Goal: Information Seeking & Learning: Learn about a topic

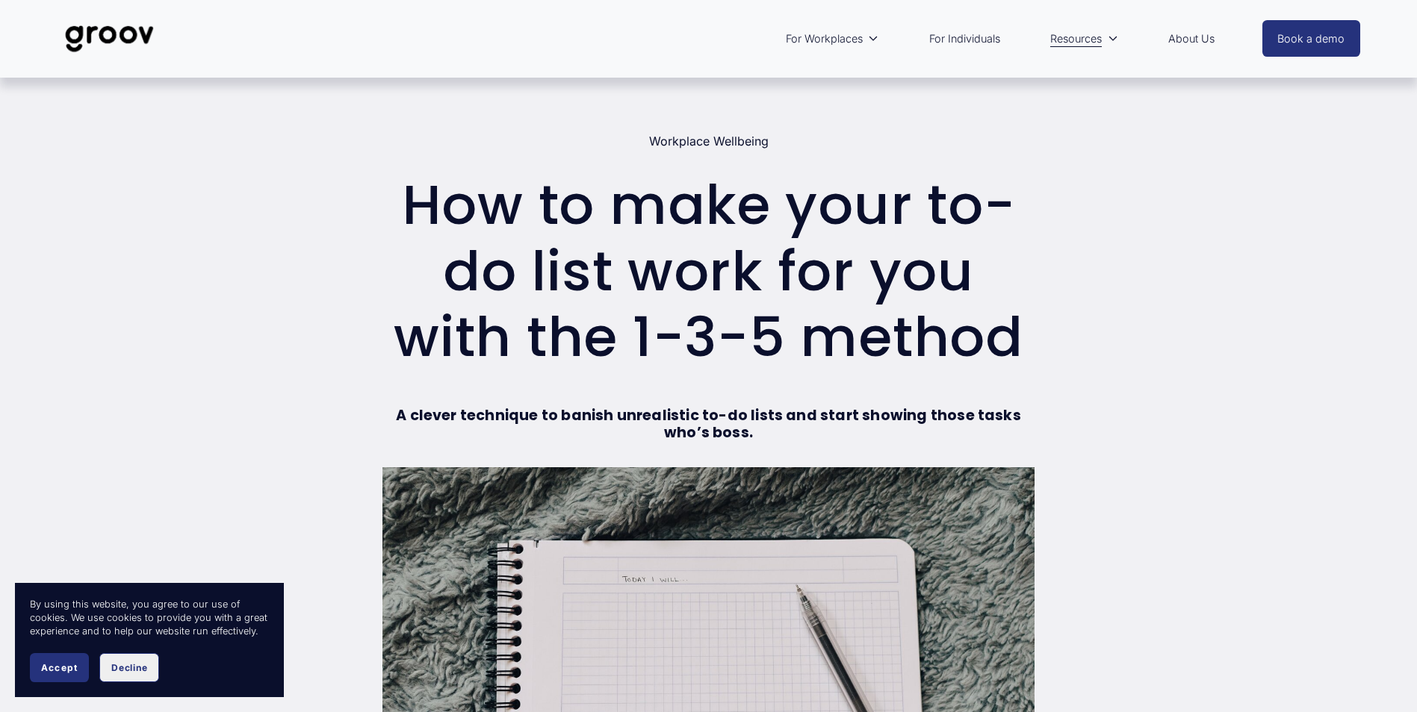
click at [124, 671] on span "Decline" at bounding box center [129, 667] width 36 height 11
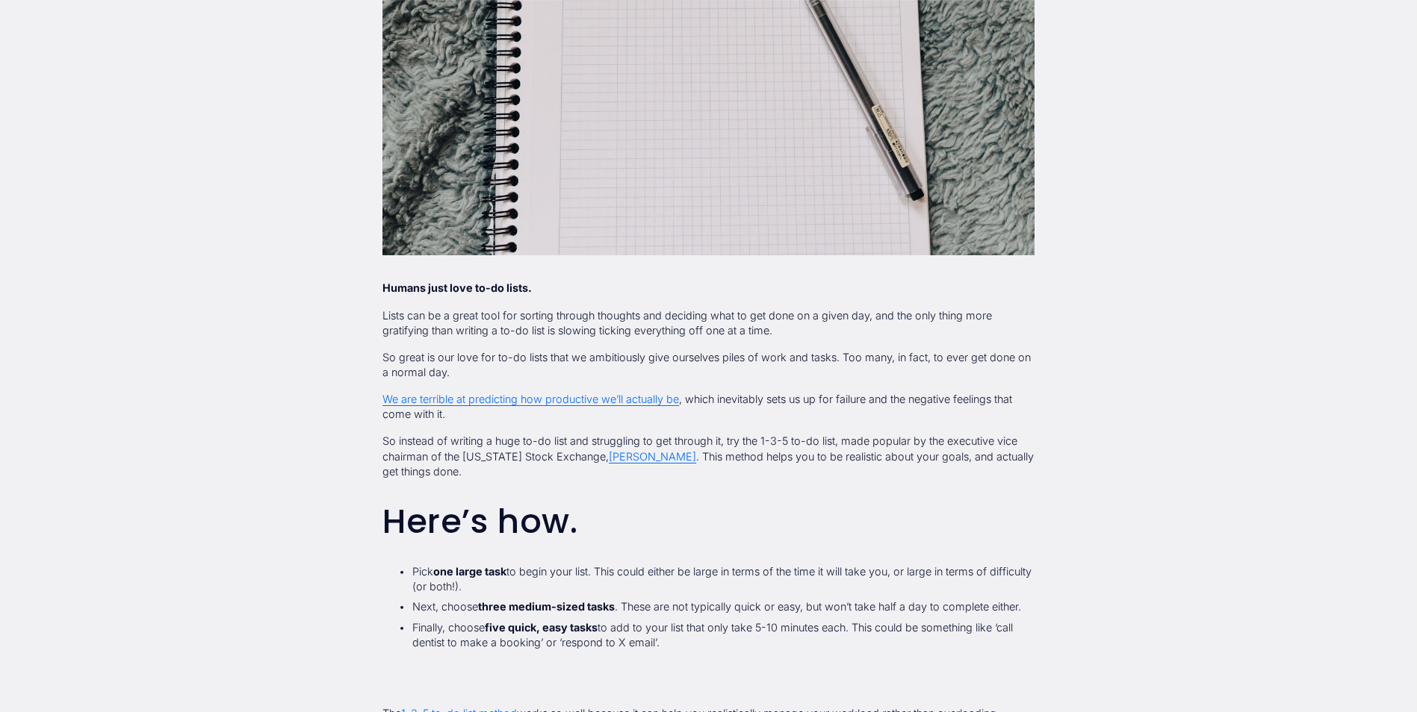
scroll to position [621, 0]
drag, startPoint x: 403, startPoint y: 435, endPoint x: 737, endPoint y: 428, distance: 333.8
click at [737, 428] on div "Humans just love to-do lists. Lists can be a great tool for sorting through tho…" at bounding box center [708, 465] width 652 height 370
drag, startPoint x: 737, startPoint y: 428, endPoint x: 749, endPoint y: 473, distance: 47.1
click at [749, 473] on p "So instead of writing a huge to-do list and struggling to get through it, try t…" at bounding box center [708, 455] width 652 height 45
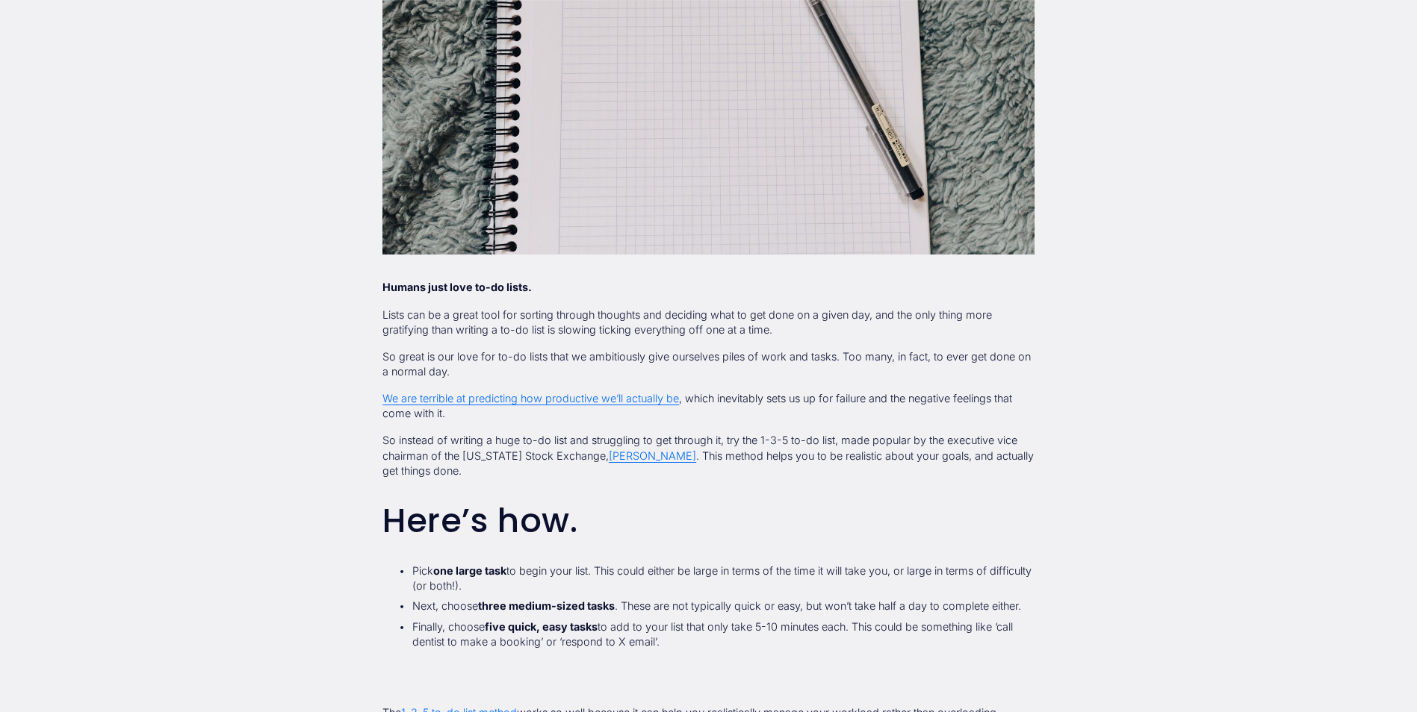
click at [774, 439] on p "So instead of writing a huge to-do list and struggling to get through it, try t…" at bounding box center [708, 455] width 652 height 45
click at [774, 438] on p "So instead of writing a huge to-do list and struggling to get through it, try t…" at bounding box center [708, 455] width 652 height 45
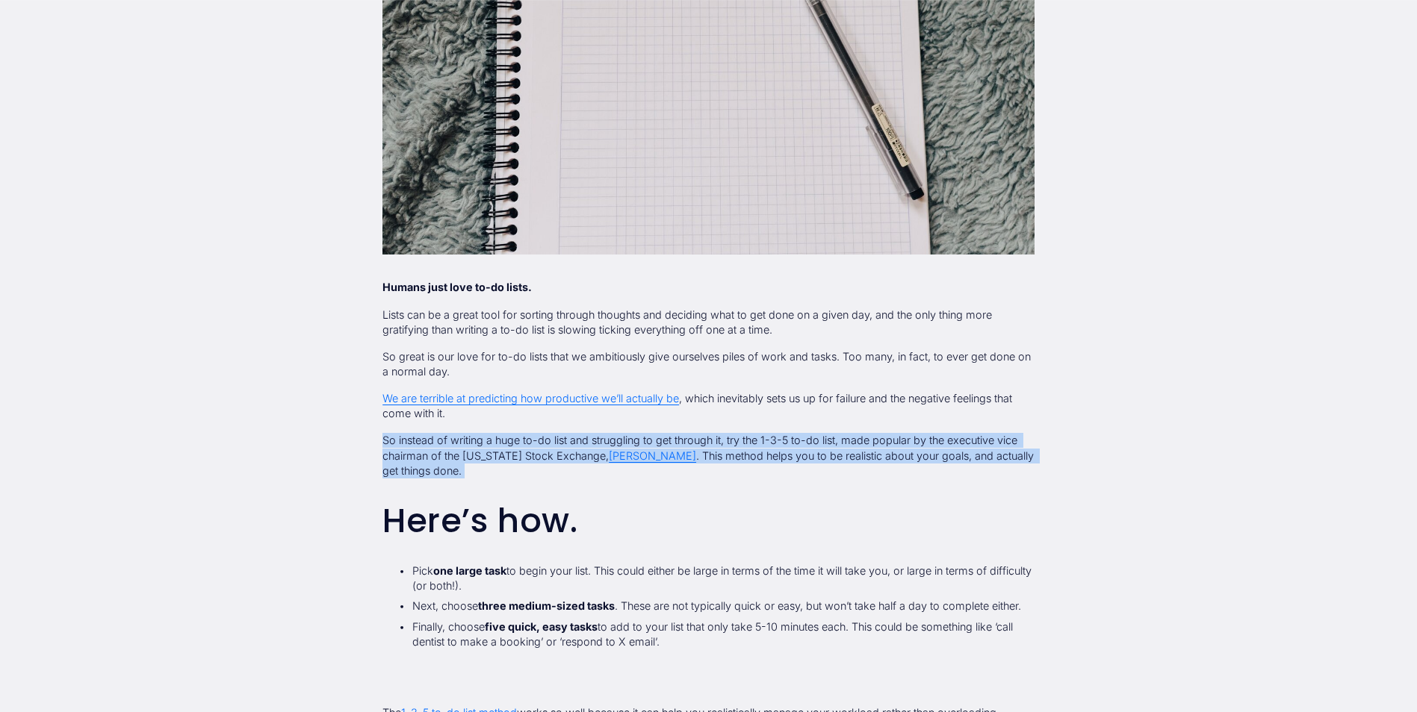
click at [774, 438] on p "So instead of writing a huge to-do list and struggling to get through it, try t…" at bounding box center [708, 455] width 652 height 45
drag, startPoint x: 774, startPoint y: 438, endPoint x: 747, endPoint y: 450, distance: 29.1
click at [747, 450] on p "So instead of writing a huge to-do list and struggling to get through it, try t…" at bounding box center [708, 455] width 652 height 45
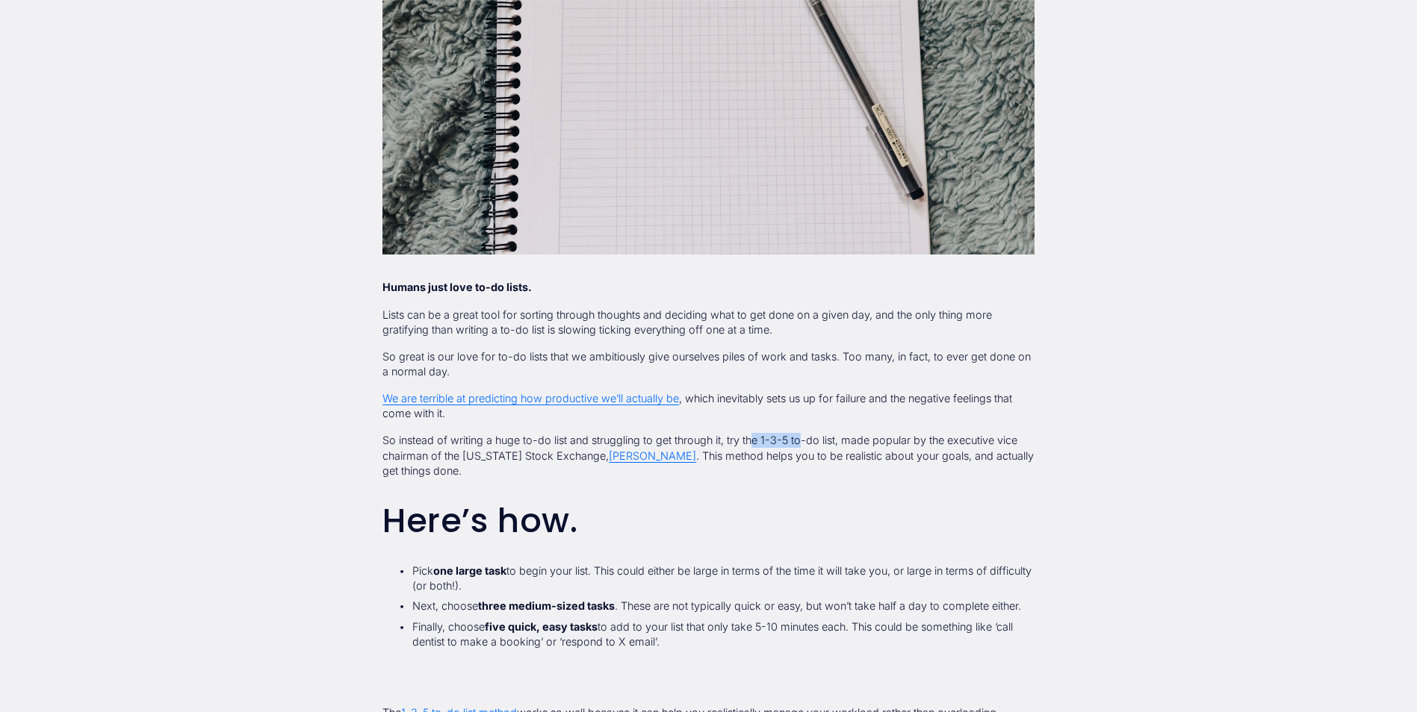
drag, startPoint x: 756, startPoint y: 441, endPoint x: 808, endPoint y: 438, distance: 52.4
click at [808, 438] on p "So instead of writing a huge to-do list and struggling to get through it, try t…" at bounding box center [708, 455] width 652 height 45
drag, startPoint x: 808, startPoint y: 438, endPoint x: 808, endPoint y: 484, distance: 45.5
click at [808, 484] on div "Humans just love to-do lists. Lists can be a great tool for sorting through tho…" at bounding box center [708, 465] width 652 height 370
drag, startPoint x: 729, startPoint y: 440, endPoint x: 846, endPoint y: 438, distance: 117.2
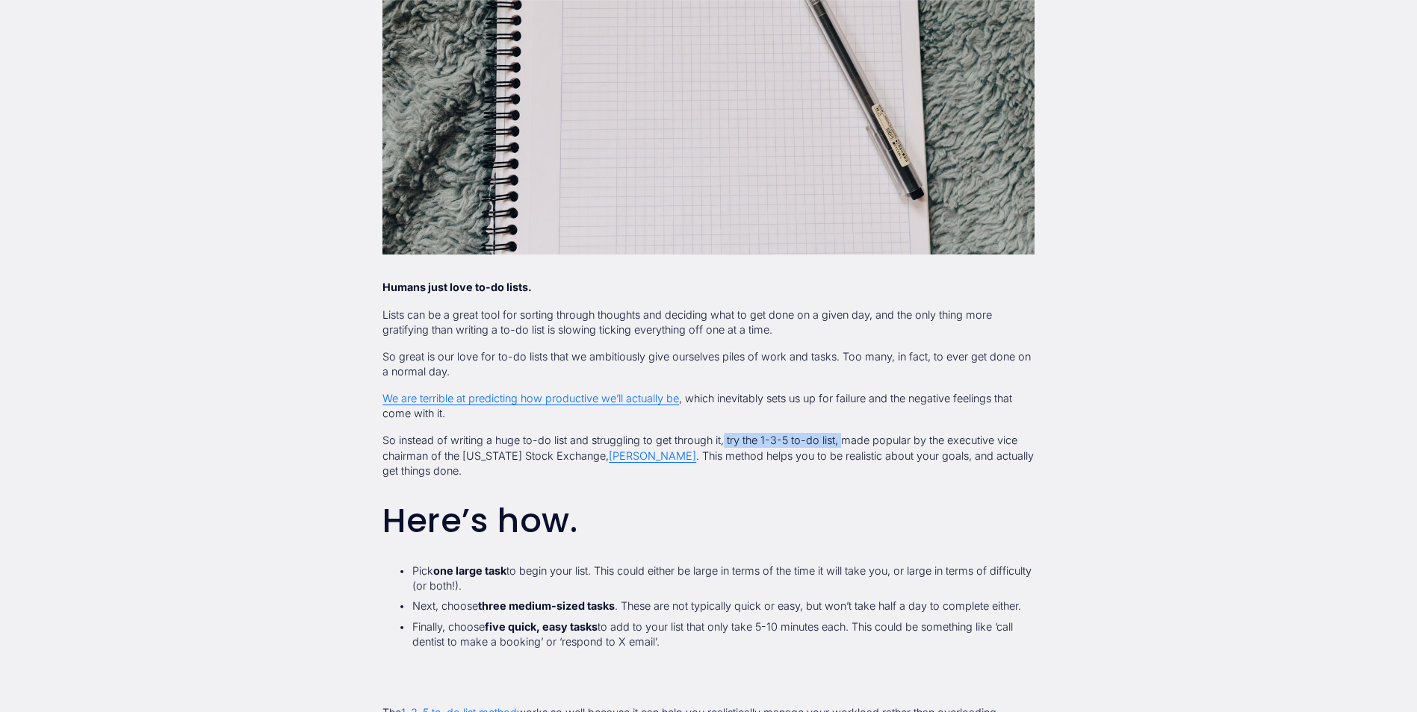
click at [846, 438] on p "So instead of writing a huge to-do list and struggling to get through it, try t…" at bounding box center [708, 455] width 652 height 45
drag, startPoint x: 846, startPoint y: 438, endPoint x: 848, endPoint y: 470, distance: 31.4
click at [848, 470] on p "So instead of writing a huge to-do list and struggling to get through it, try t…" at bounding box center [708, 455] width 652 height 45
click at [426, 439] on p "So instead of writing a huge to-do list and struggling to get through it, try t…" at bounding box center [708, 455] width 652 height 45
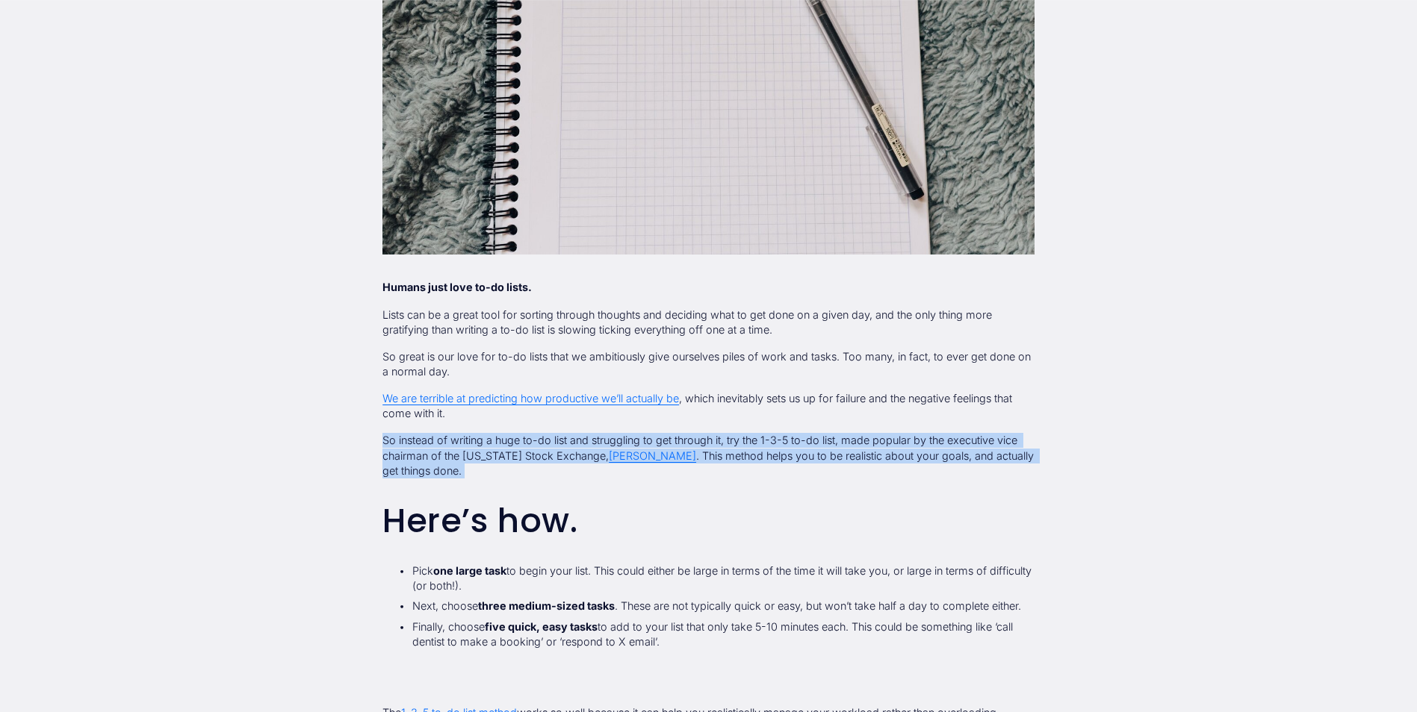
click at [426, 439] on p "So instead of writing a huge to-do list and struggling to get through it, try t…" at bounding box center [708, 455] width 652 height 45
drag, startPoint x: 426, startPoint y: 439, endPoint x: 474, endPoint y: 453, distance: 50.6
click at [474, 453] on p "So instead of writing a huge to-do list and struggling to get through it, try t…" at bounding box center [708, 455] width 652 height 45
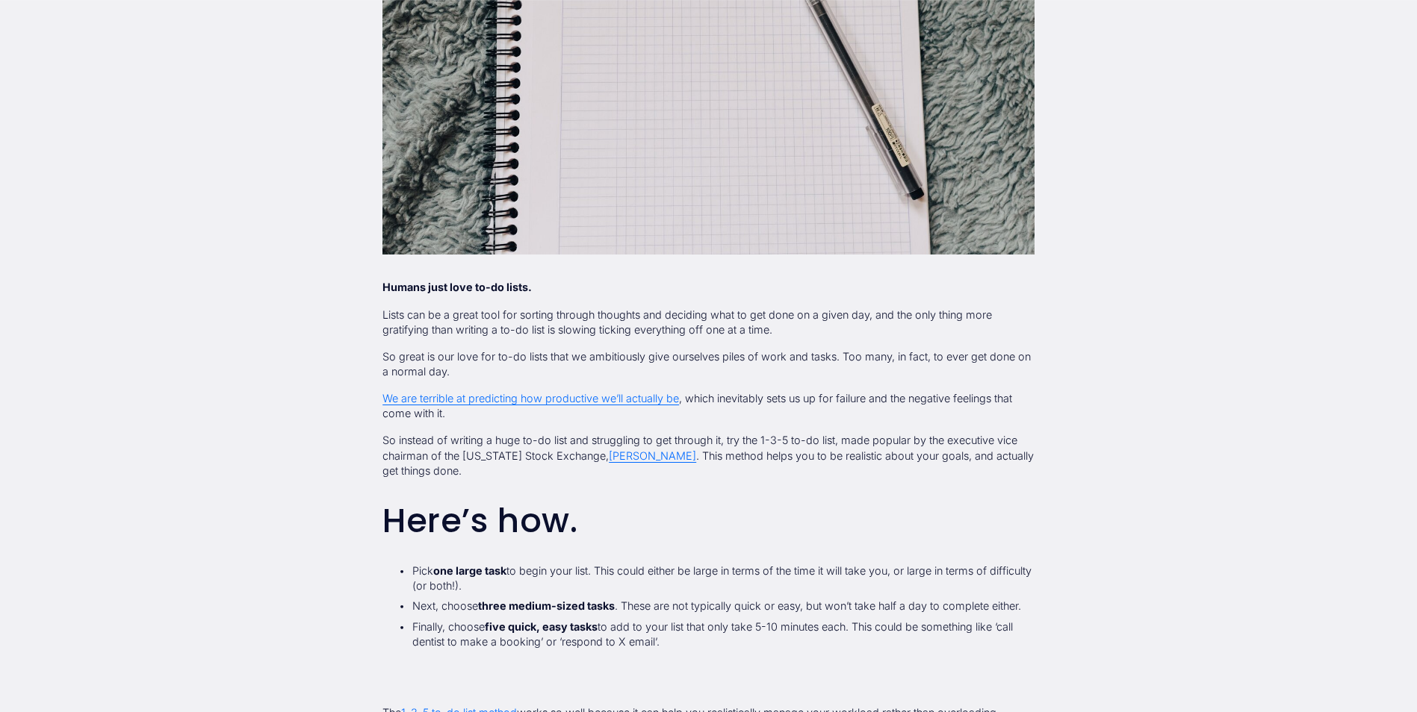
click at [535, 434] on p "So instead of writing a huge to-do list and struggling to get through it, try t…" at bounding box center [708, 455] width 652 height 45
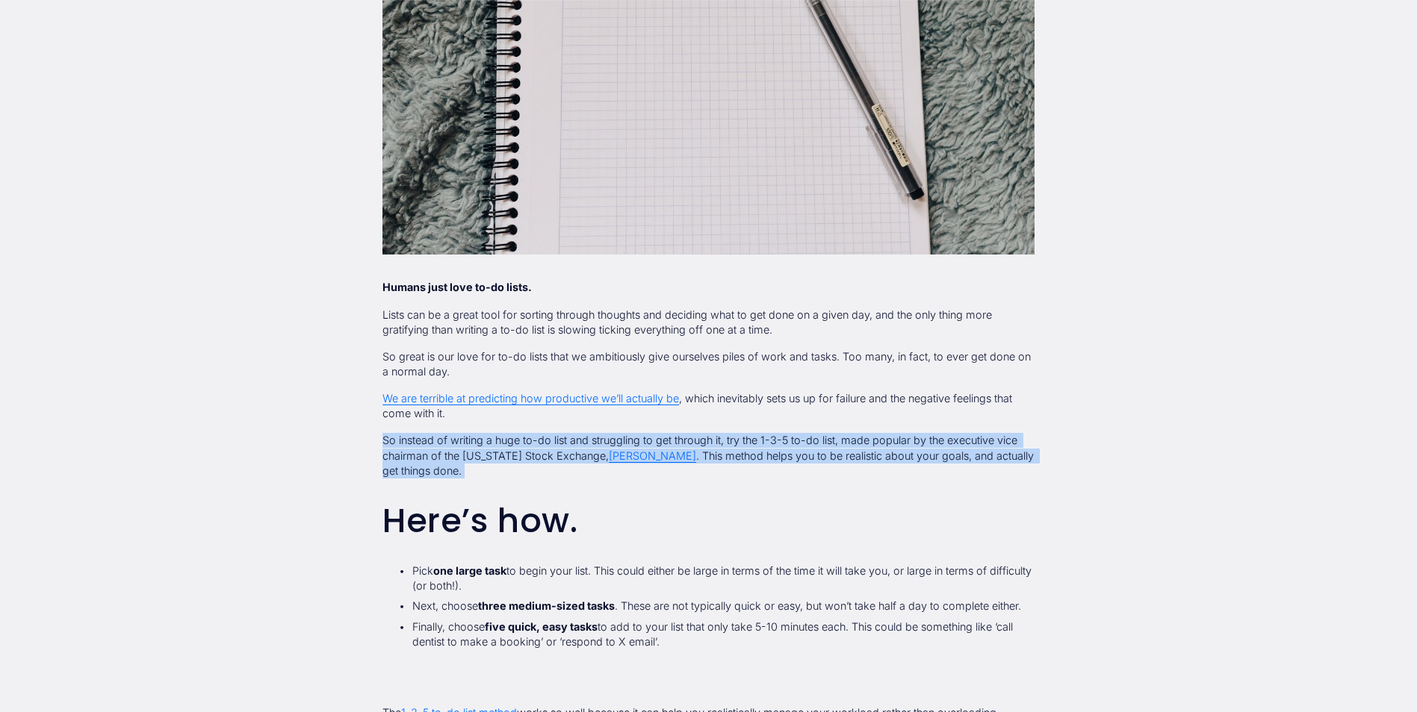
click at [535, 434] on p "So instead of writing a huge to-do list and struggling to get through it, try t…" at bounding box center [708, 455] width 652 height 45
click at [775, 457] on p "So instead of writing a huge to-do list and struggling to get through it, try t…" at bounding box center [708, 455] width 652 height 45
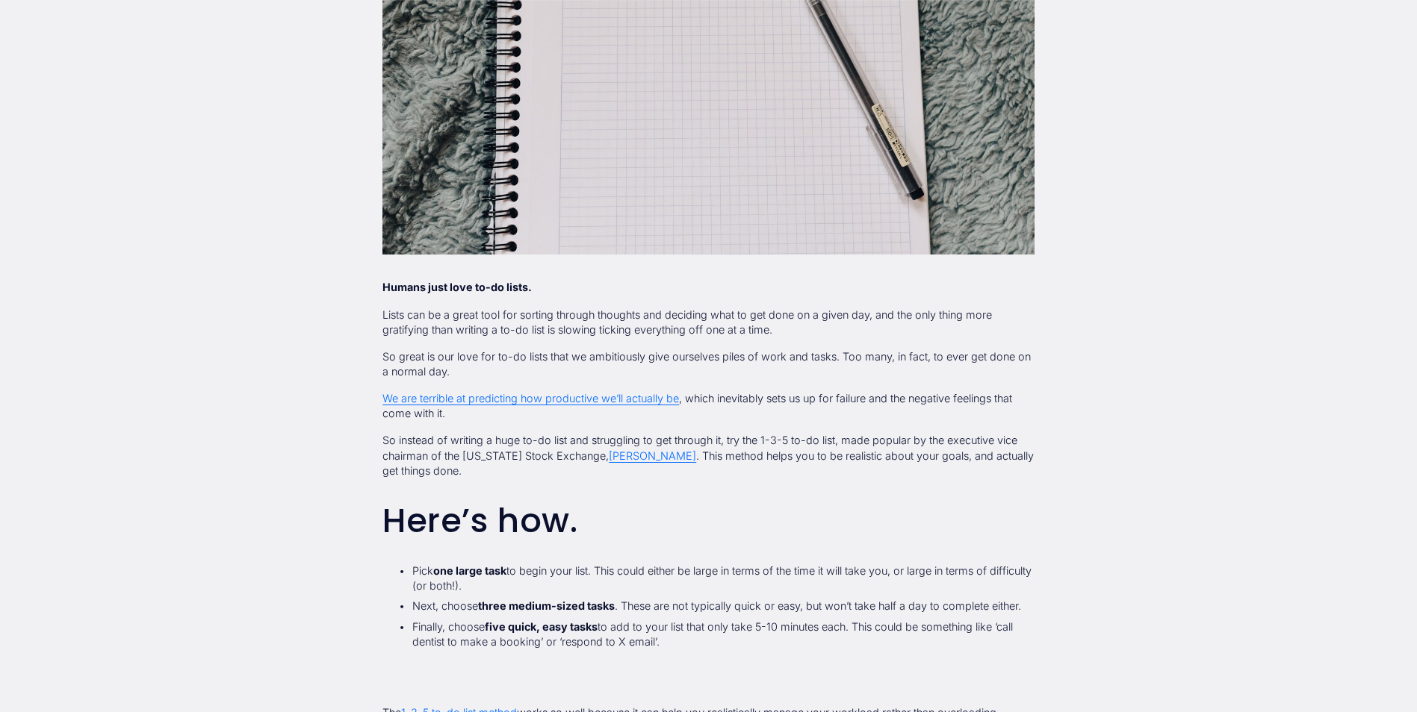
click at [458, 446] on p "So instead of writing a huge to-do list and struggling to get through it, try t…" at bounding box center [708, 455] width 652 height 45
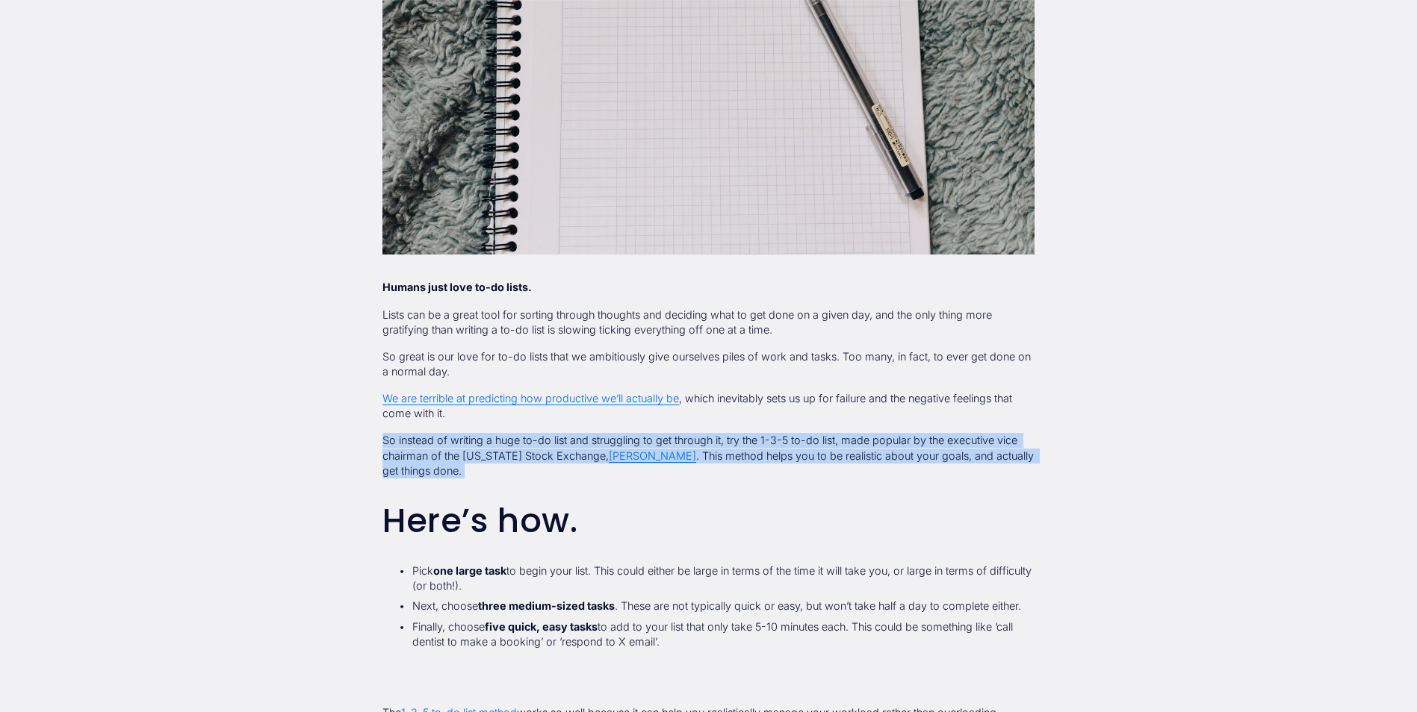
click at [458, 446] on p "So instead of writing a huge to-do list and struggling to get through it, try t…" at bounding box center [708, 455] width 652 height 45
drag, startPoint x: 458, startPoint y: 446, endPoint x: 588, endPoint y: 468, distance: 131.1
click at [588, 468] on p "So instead of writing a huge to-do list and struggling to get through it, try t…" at bounding box center [708, 455] width 652 height 45
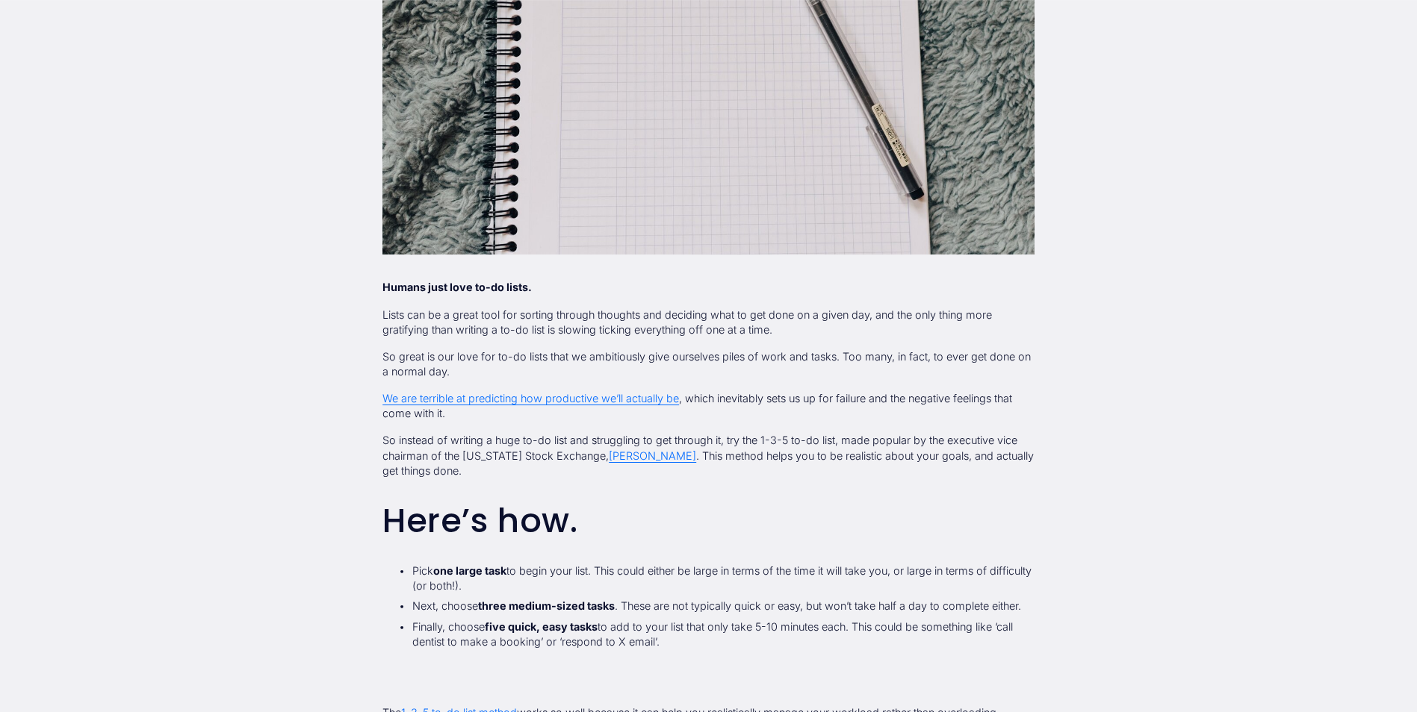
click at [807, 442] on p "So instead of writing a huge to-do list and struggling to get through it, try t…" at bounding box center [708, 455] width 652 height 45
drag, startPoint x: 807, startPoint y: 442, endPoint x: 898, endPoint y: 435, distance: 91.4
click at [898, 435] on p "So instead of writing a huge to-do list and struggling to get through it, try t…" at bounding box center [708, 455] width 652 height 45
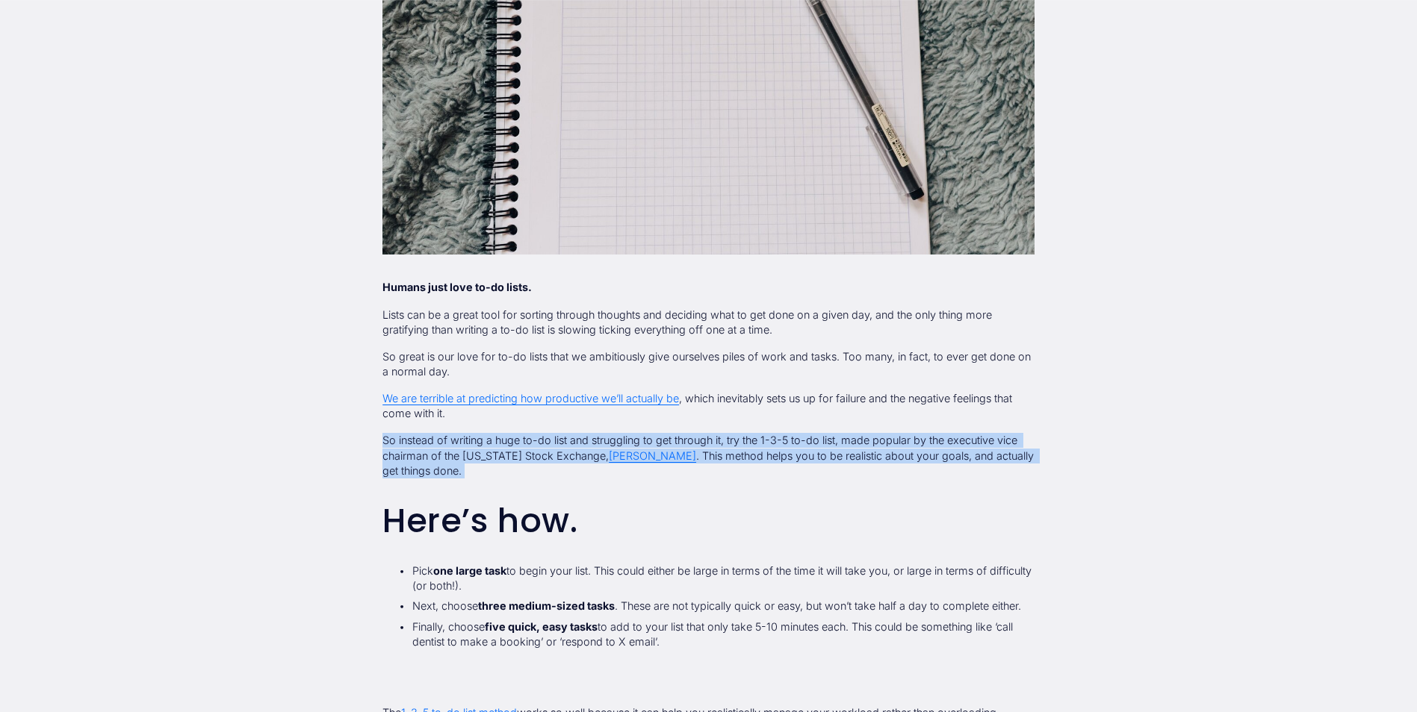
click at [898, 435] on p "So instead of writing a huge to-do list and struggling to get through it, try t…" at bounding box center [708, 455] width 652 height 45
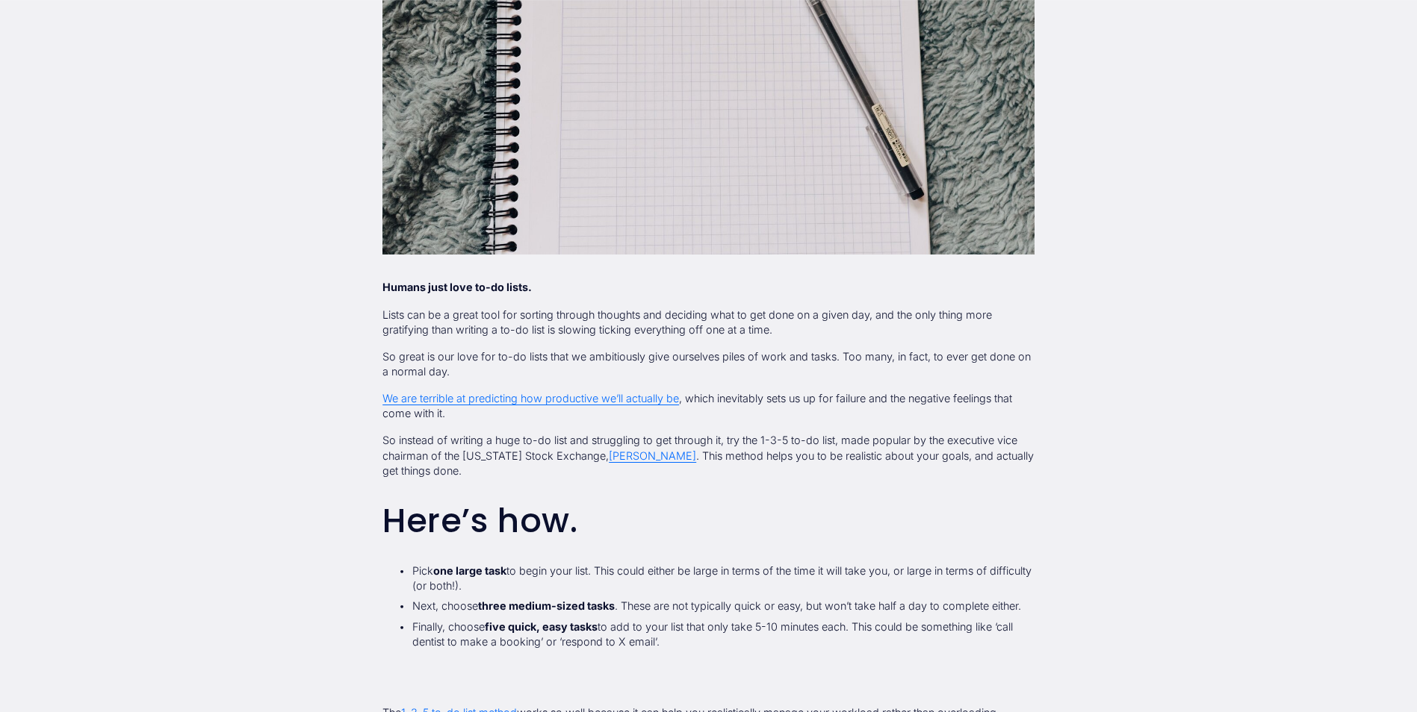
drag, startPoint x: 898, startPoint y: 435, endPoint x: 924, endPoint y: 490, distance: 61.1
click at [924, 490] on div "Humans just love to-do lists. Lists can be a great tool for sorting through tho…" at bounding box center [708, 465] width 652 height 370
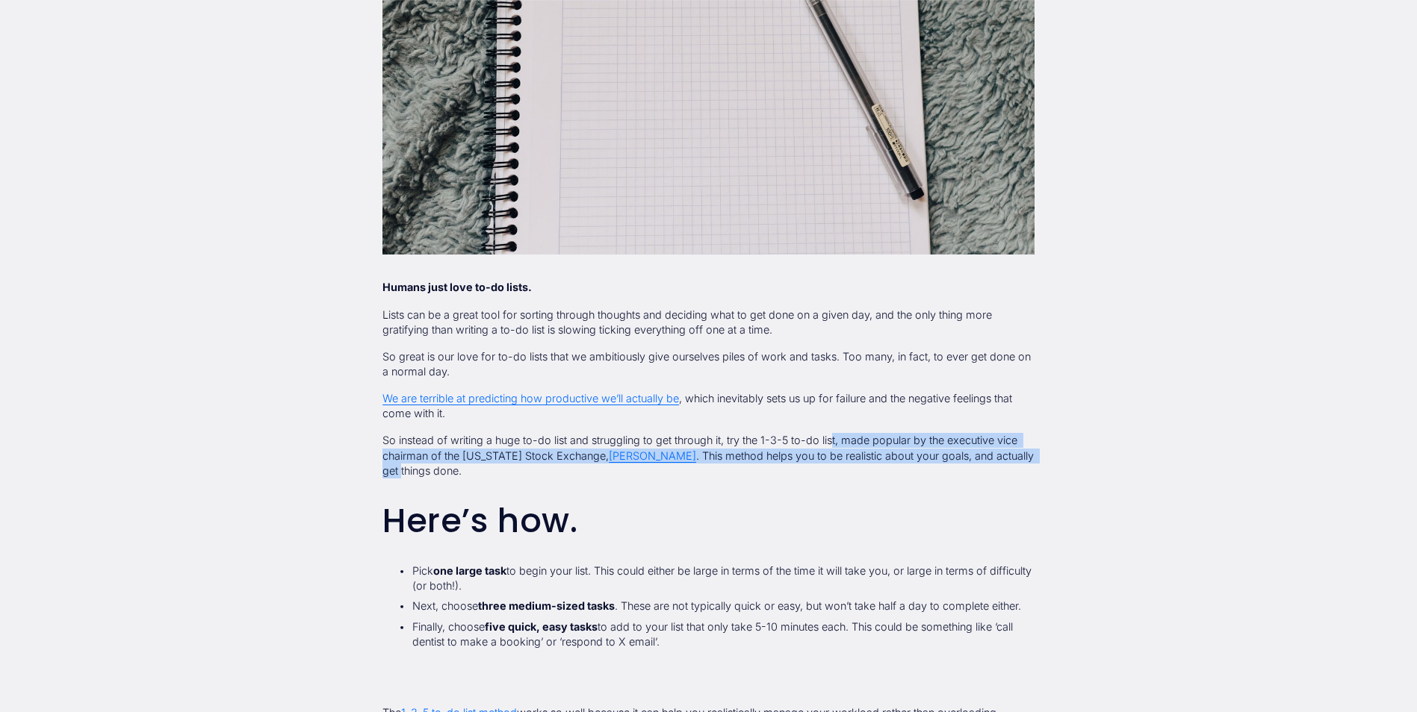
drag, startPoint x: 839, startPoint y: 441, endPoint x: 1031, endPoint y: 461, distance: 193.7
click at [1031, 461] on p "So instead of writing a huge to-do list and struggling to get through it, try t…" at bounding box center [708, 455] width 652 height 45
click at [1025, 462] on p "So instead of writing a huge to-do list and struggling to get through it, try t…" at bounding box center [708, 455] width 652 height 45
click at [941, 462] on p "So instead of writing a huge to-do list and struggling to get through it, try t…" at bounding box center [708, 455] width 652 height 45
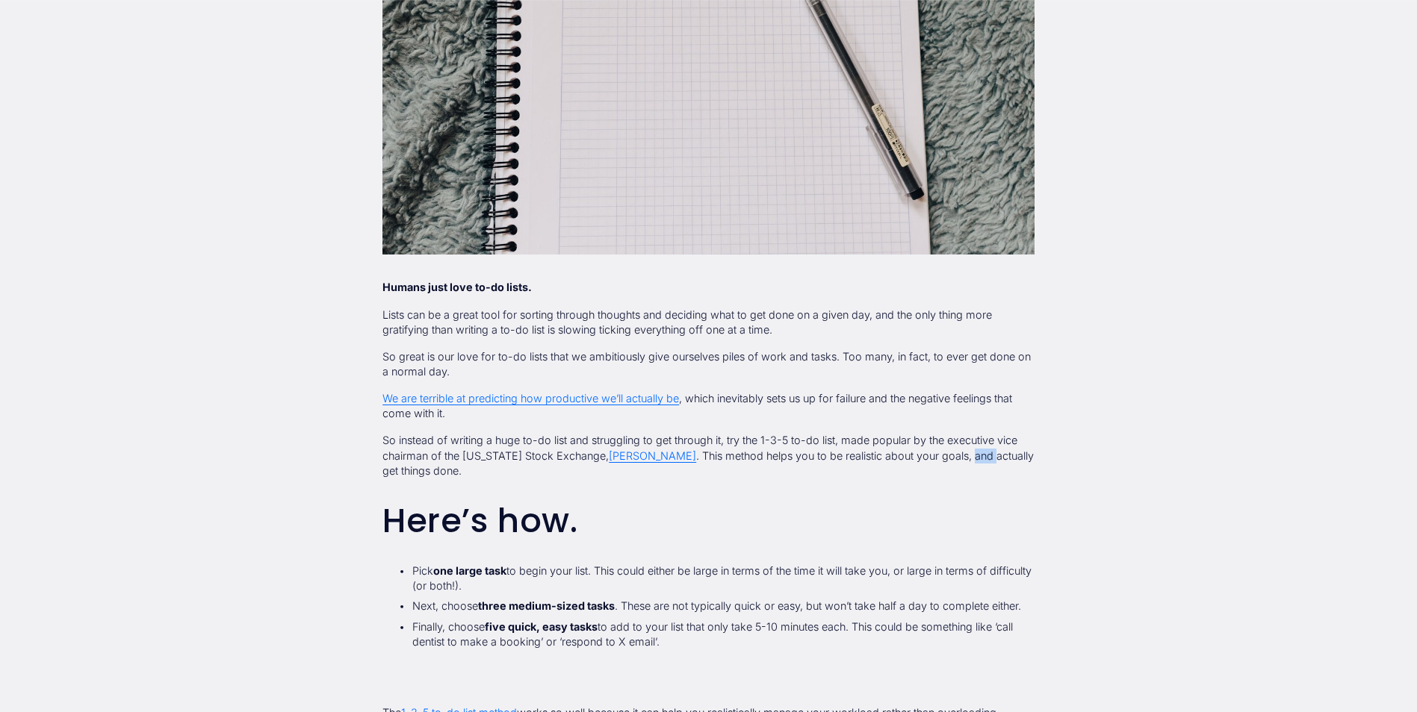
click at [941, 462] on p "So instead of writing a huge to-do list and struggling to get through it, try t…" at bounding box center [708, 455] width 652 height 45
drag, startPoint x: 941, startPoint y: 462, endPoint x: 865, endPoint y: 439, distance: 78.9
click at [865, 439] on p "So instead of writing a huge to-do list and struggling to get through it, try t…" at bounding box center [708, 455] width 652 height 45
drag, startPoint x: 865, startPoint y: 439, endPoint x: 1007, endPoint y: 441, distance: 141.9
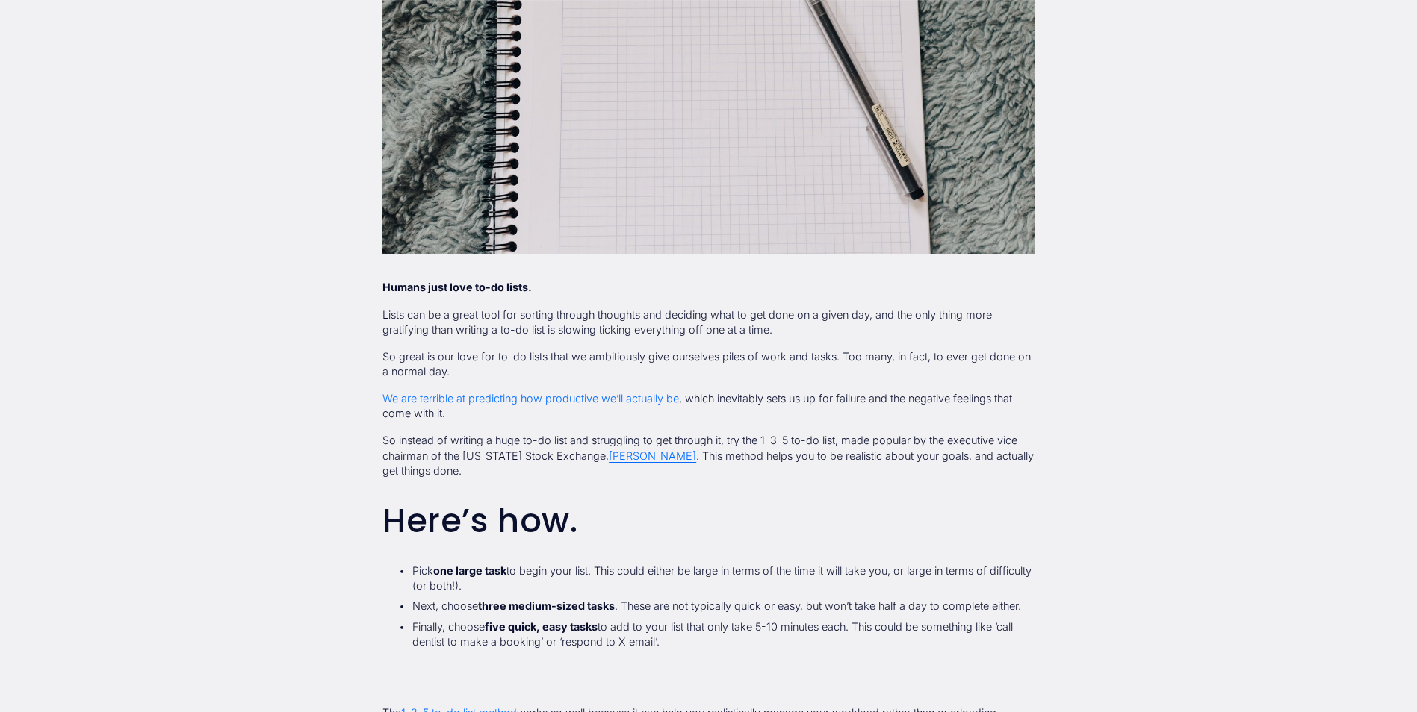
click at [1007, 441] on p "So instead of writing a huge to-do list and struggling to get through it, try t…" at bounding box center [708, 455] width 652 height 45
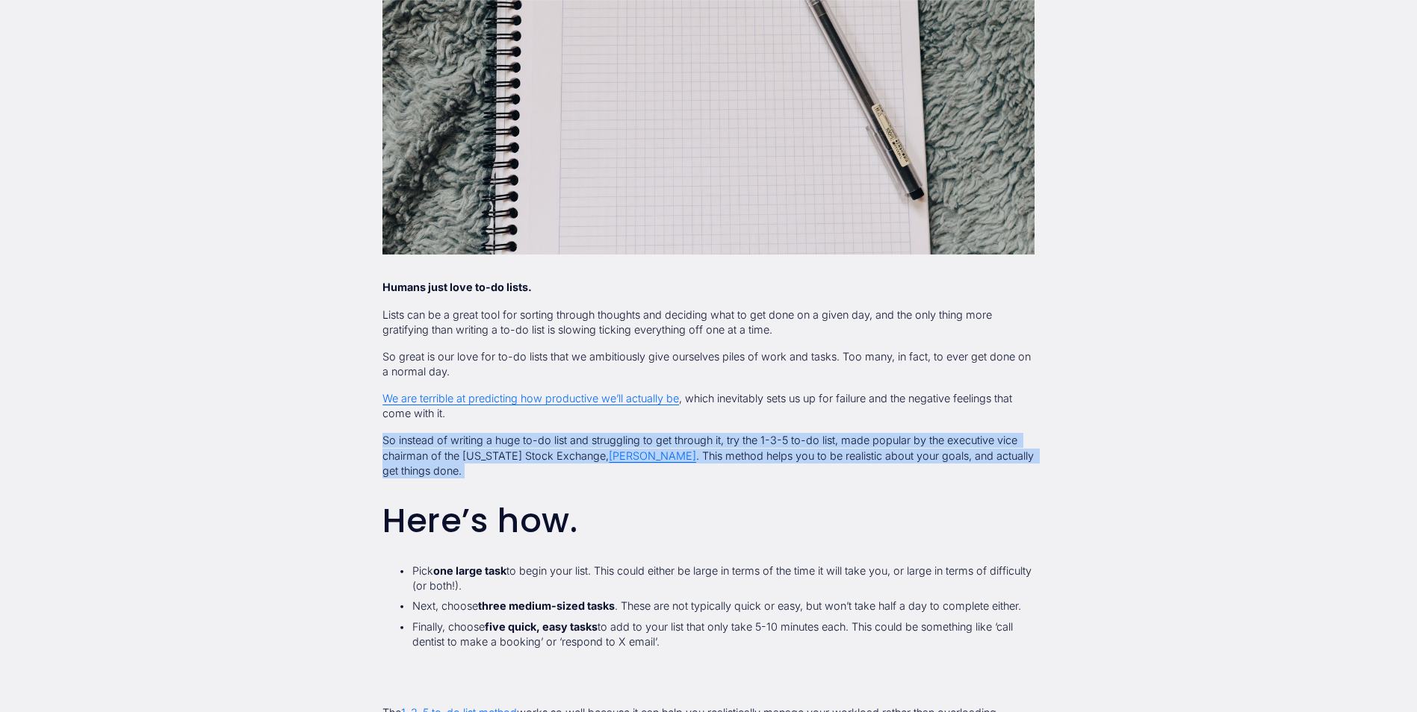
click at [1007, 441] on p "So instead of writing a huge to-do list and struggling to get through it, try t…" at bounding box center [708, 455] width 652 height 45
click at [498, 473] on p "So instead of writing a huge to-do list and struggling to get through it, try t…" at bounding box center [708, 455] width 652 height 45
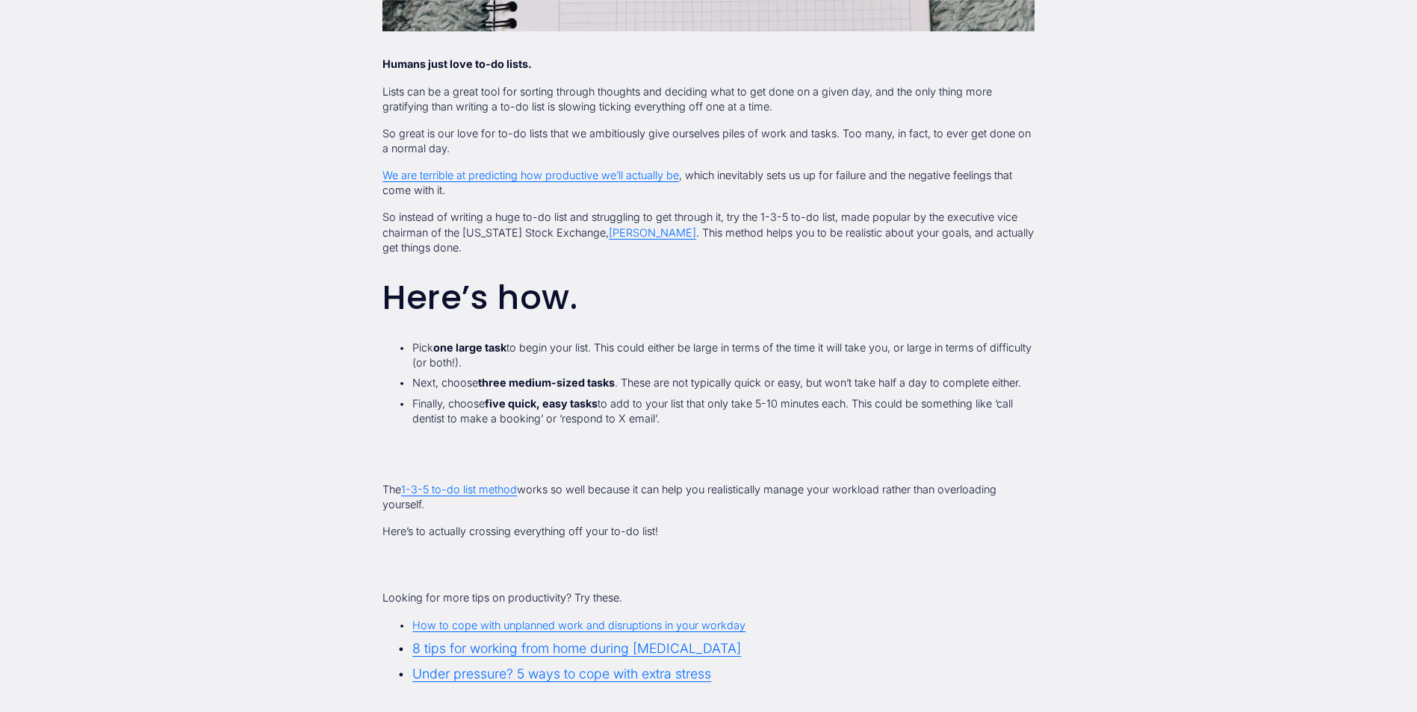
scroll to position [845, 0]
click at [635, 493] on p "The 1-3-5 to-do list method works so well because it can help you realistically…" at bounding box center [708, 497] width 652 height 30
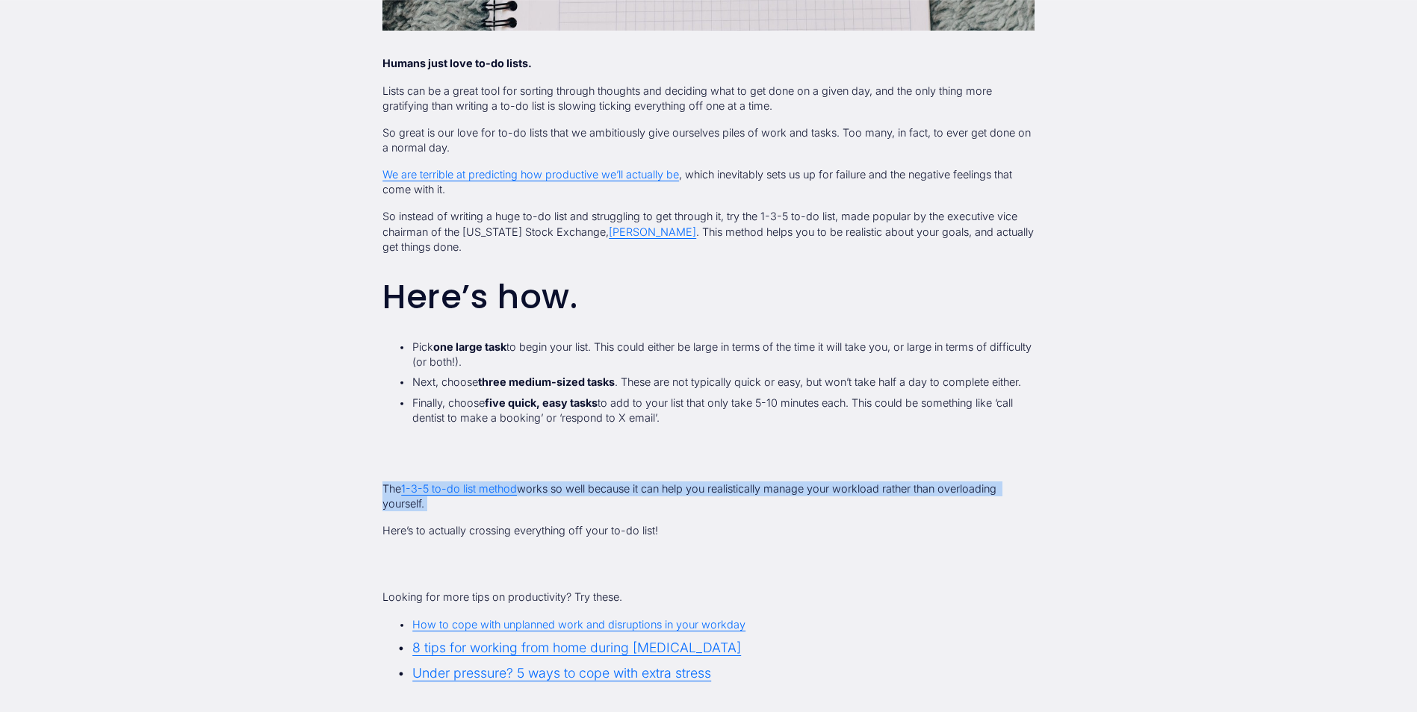
click at [635, 493] on p "The 1-3-5 to-do list method works so well because it can help you realistically…" at bounding box center [708, 497] width 652 height 30
drag, startPoint x: 635, startPoint y: 493, endPoint x: 769, endPoint y: 506, distance: 134.3
click at [769, 506] on p "The 1-3-5 to-do list method works so well because it can help you realistically…" at bounding box center [708, 497] width 652 height 30
click at [895, 494] on p "The 1-3-5 to-do list method works so well because it can help you realistically…" at bounding box center [708, 497] width 652 height 30
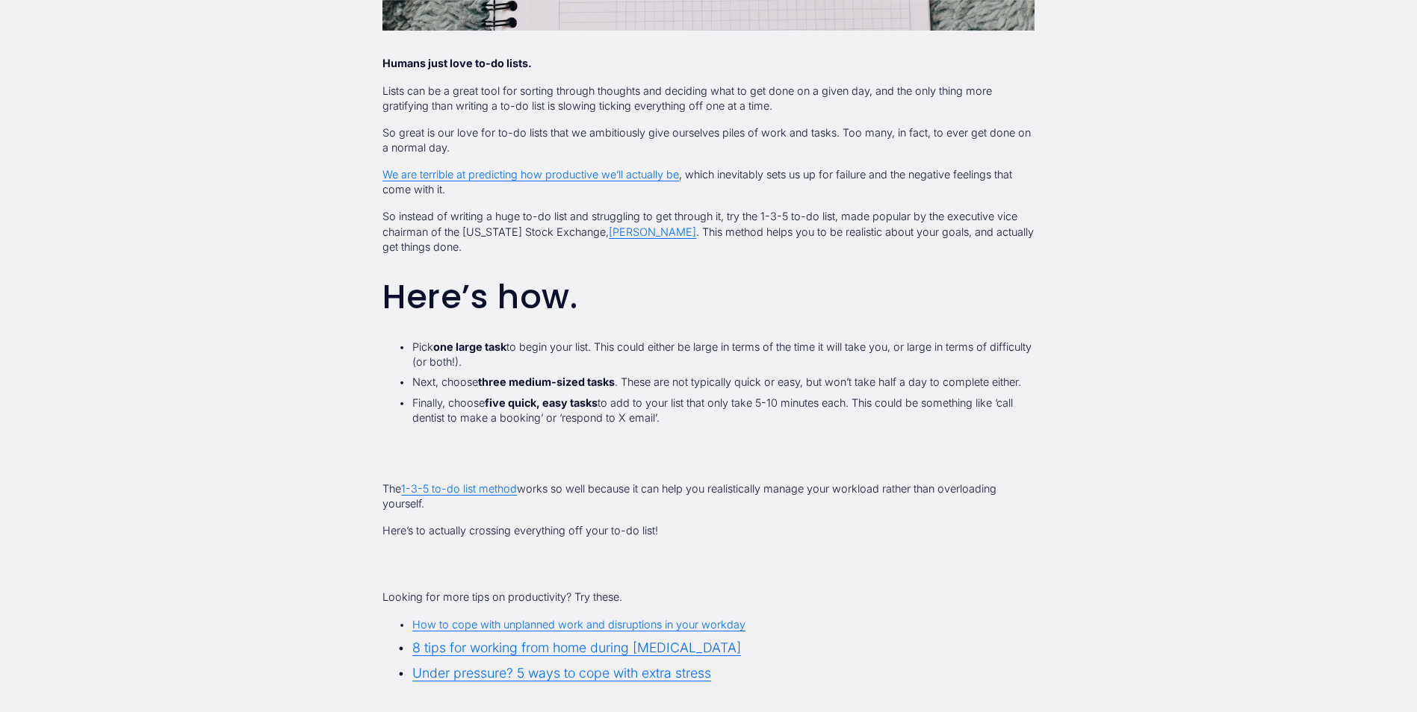
click at [441, 522] on div "The 1-3-5 to-do list method works so well because it can help you realistically…" at bounding box center [708, 510] width 652 height 57
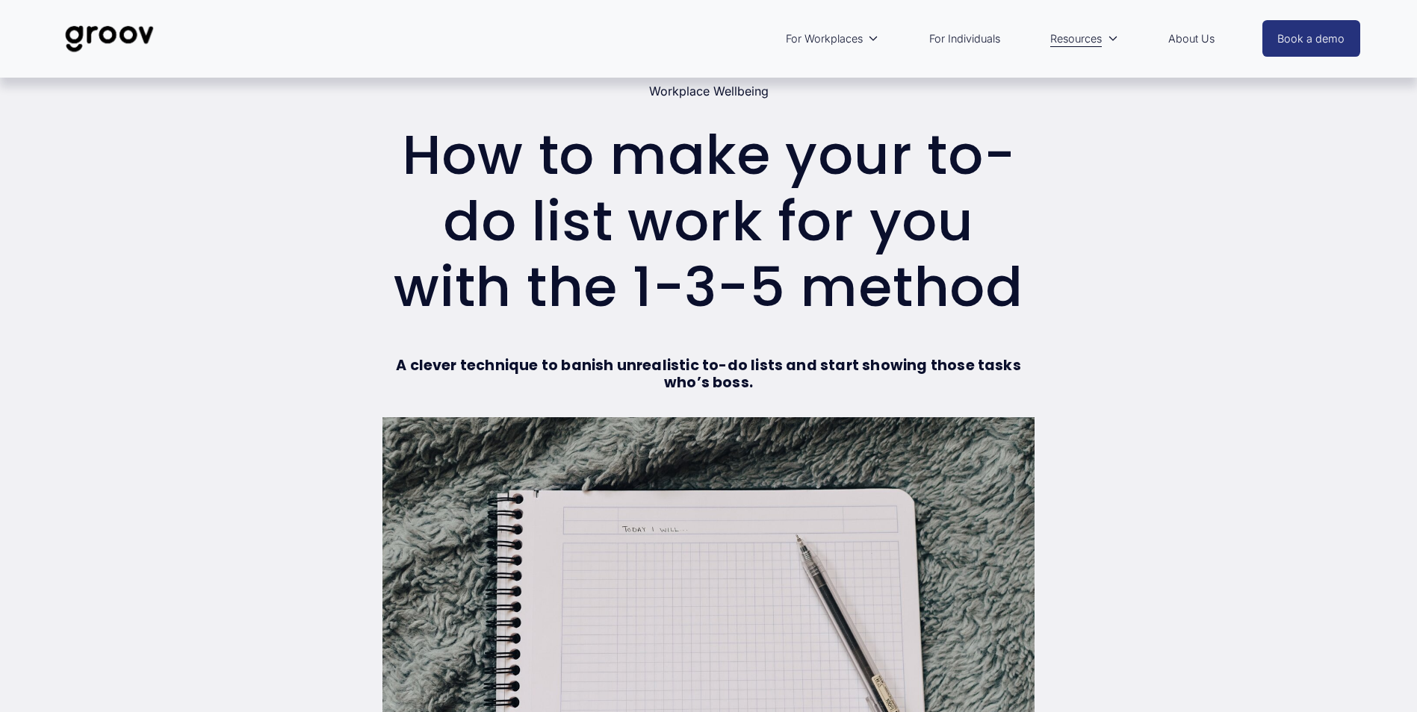
scroll to position [0, 0]
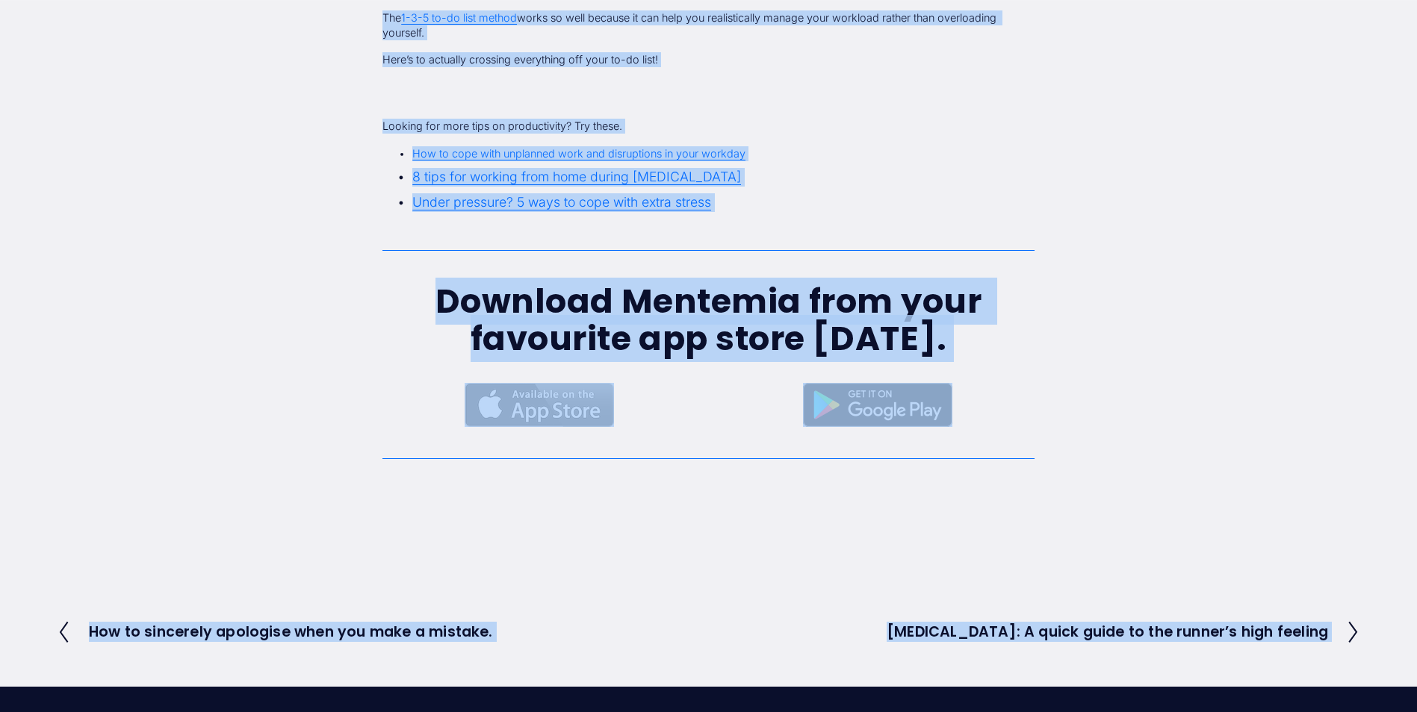
scroll to position [1396, 0]
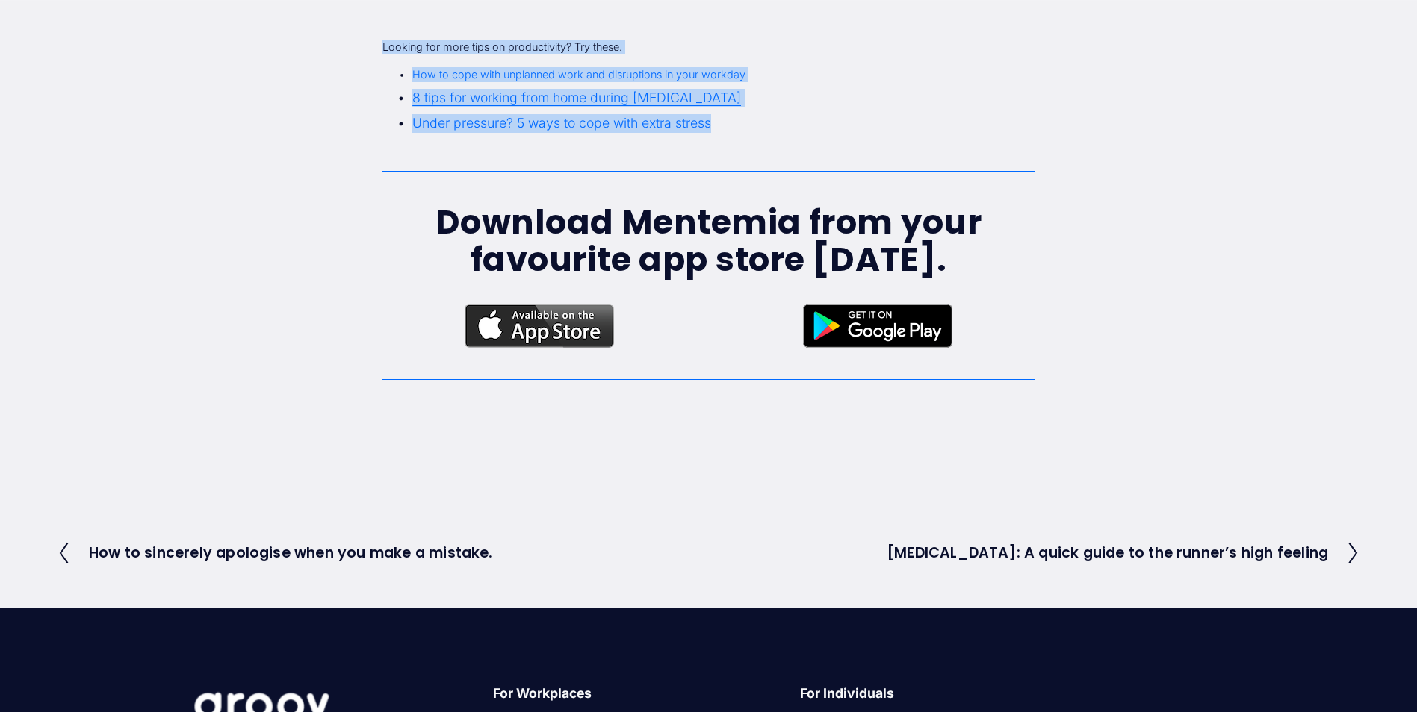
drag, startPoint x: 415, startPoint y: 193, endPoint x: 944, endPoint y: 181, distance: 528.8
copy div "How to make your to-do list work for you with the 1-3-5 method Workplace Wellbe…"
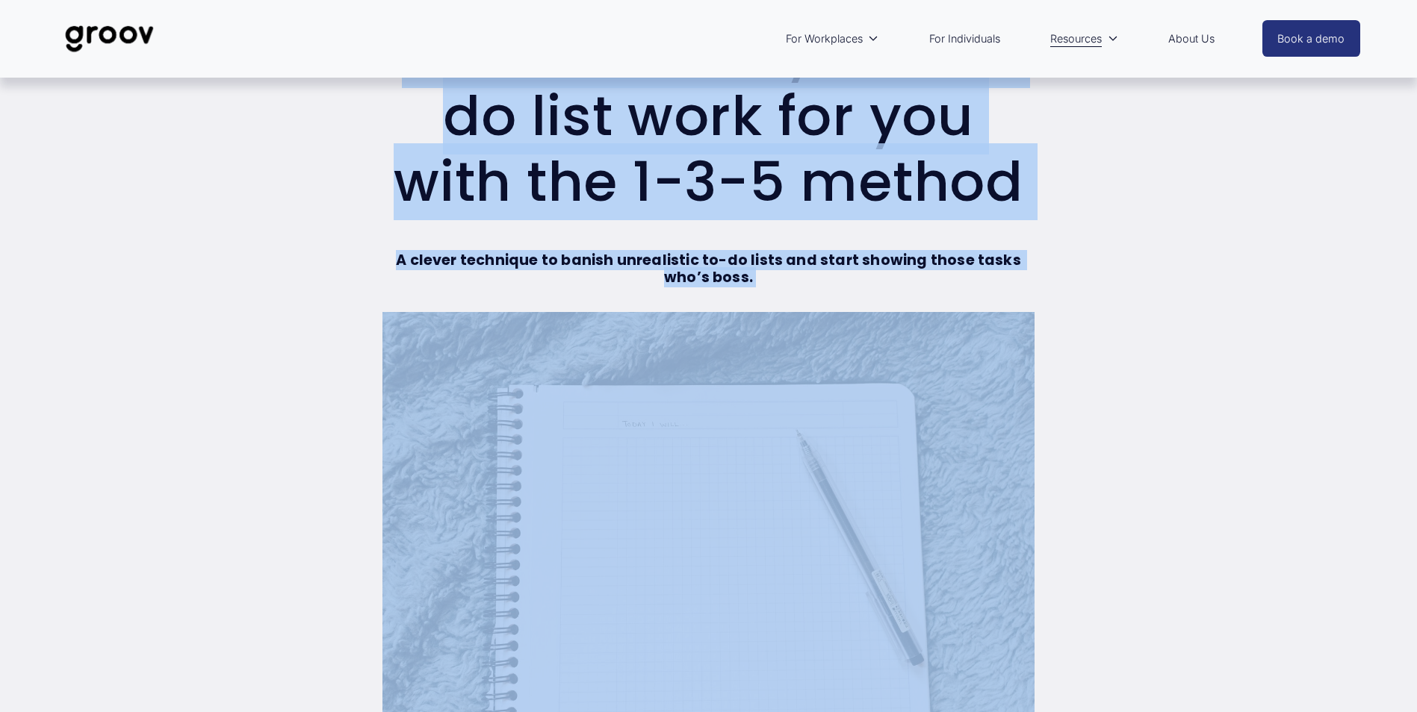
scroll to position [0, 0]
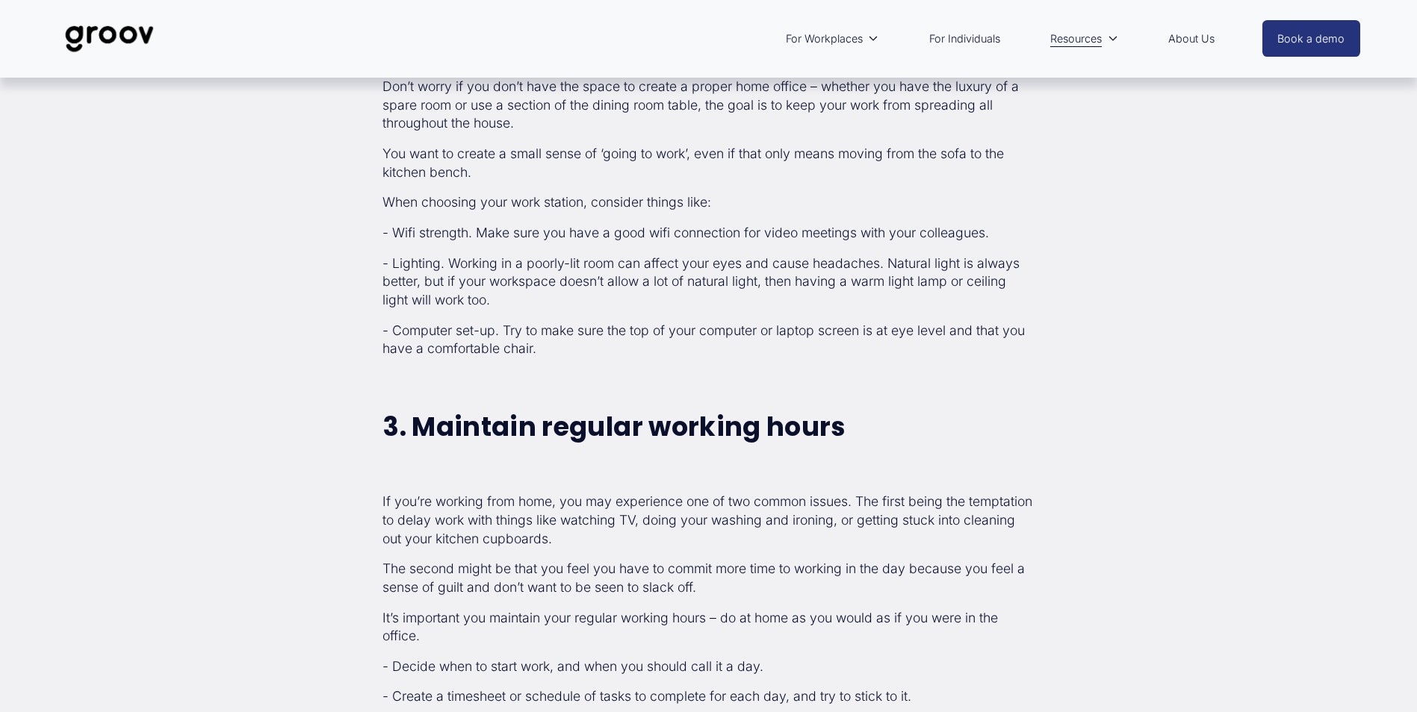
scroll to position [1643, 0]
